Goal: Use online tool/utility: Utilize a website feature to perform a specific function

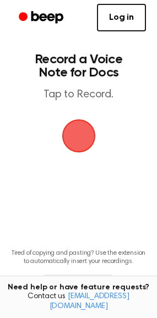
click at [74, 132] on span "button" at bounding box center [78, 135] width 61 height 61
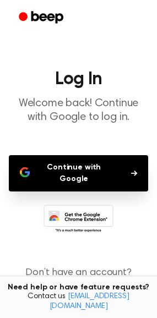
click at [88, 161] on button "Continue with Google" at bounding box center [78, 173] width 139 height 36
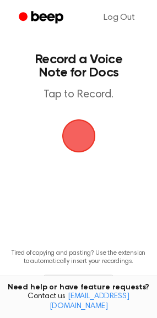
click at [68, 119] on span "button" at bounding box center [78, 136] width 36 height 36
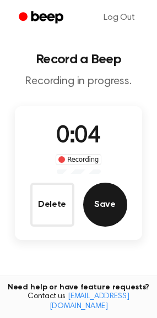
click at [100, 205] on button "Save" at bounding box center [105, 205] width 44 height 44
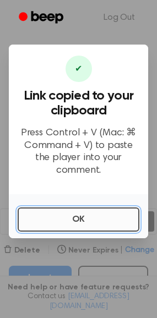
click at [91, 209] on button "OK" at bounding box center [79, 219] width 122 height 24
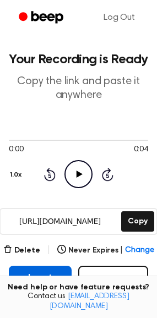
click at [58, 270] on button "Insert into Doc" at bounding box center [40, 283] width 63 height 35
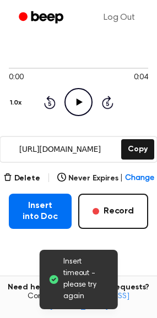
scroll to position [73, 0]
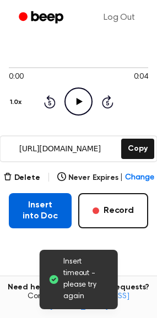
click at [15, 197] on button "Insert into Doc" at bounding box center [40, 210] width 63 height 35
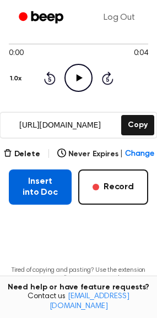
scroll to position [0, 0]
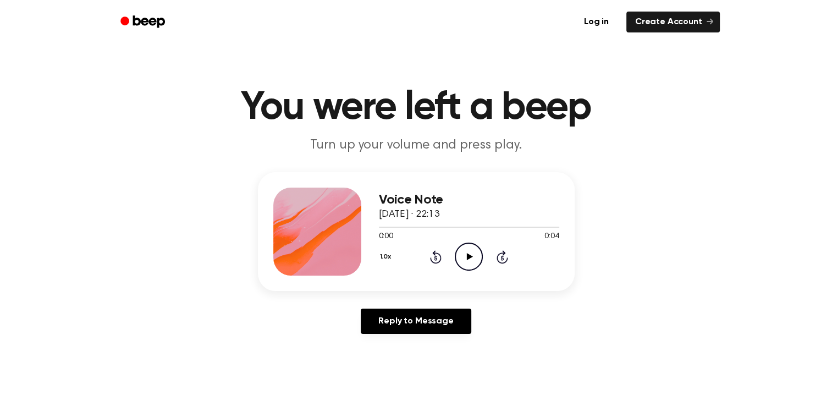
click at [459, 250] on icon "Play Audio" at bounding box center [469, 256] width 28 height 28
